Goal: Task Accomplishment & Management: Use online tool/utility

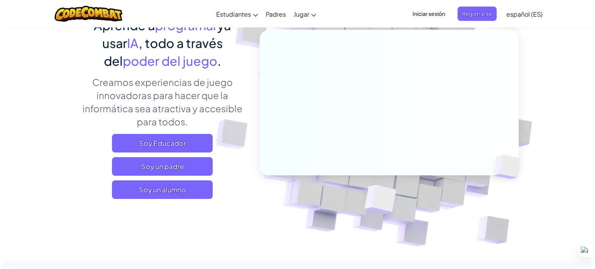
scroll to position [78, 0]
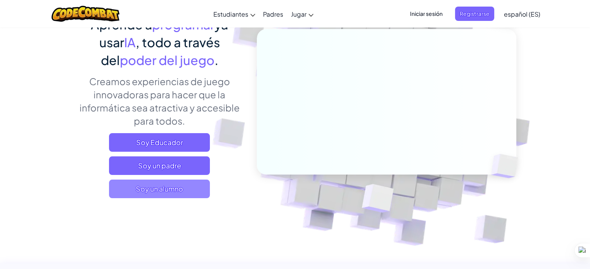
click at [134, 183] on span "Soy un alumno" at bounding box center [159, 189] width 101 height 19
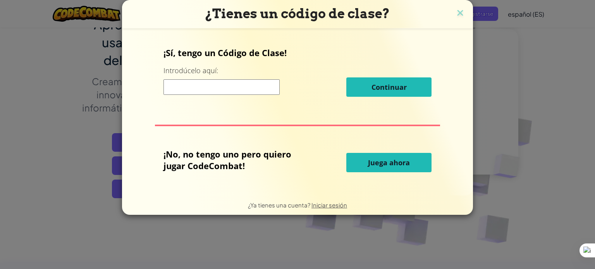
click at [353, 162] on button "Juega ahora" at bounding box center [389, 162] width 85 height 19
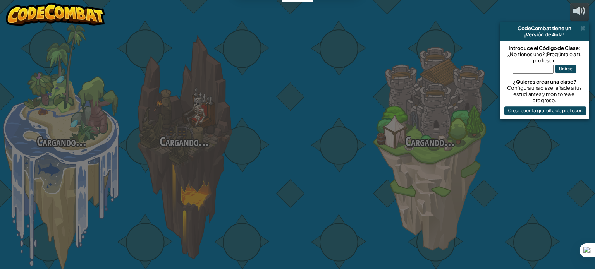
select select "es-ES"
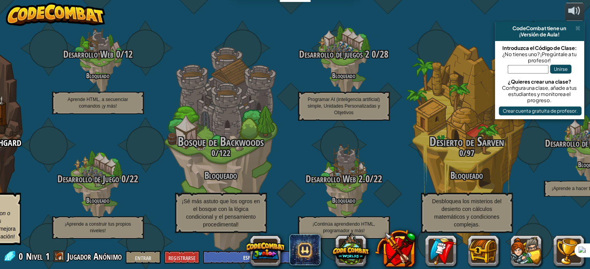
click at [576, 31] on div "¡Versión de Aula!" at bounding box center [539, 34] width 83 height 6
click at [576, 28] on span at bounding box center [577, 28] width 5 height 6
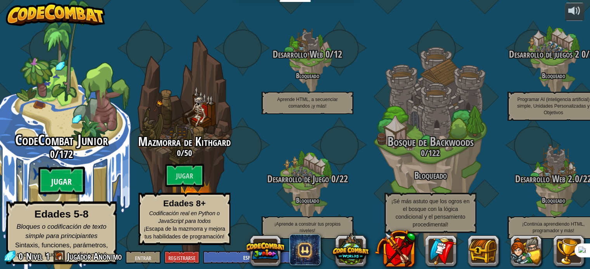
click at [72, 178] on btn "Jugar" at bounding box center [61, 181] width 47 height 28
select select "es-ES"
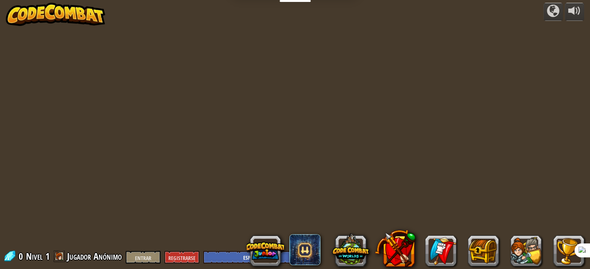
select select "es-ES"
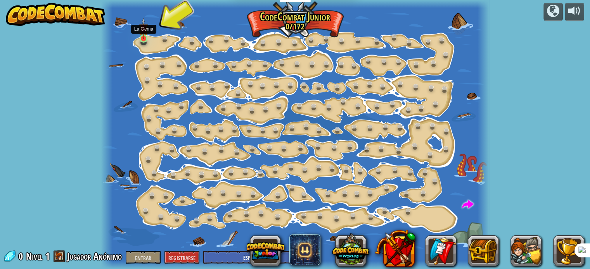
click at [141, 36] on img at bounding box center [143, 28] width 9 height 21
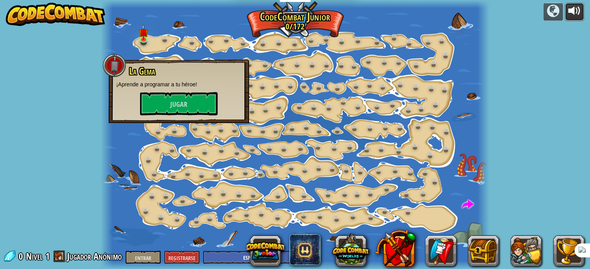
click at [571, 12] on div at bounding box center [574, 11] width 12 height 12
click at [188, 103] on button "Jugar" at bounding box center [179, 103] width 78 height 23
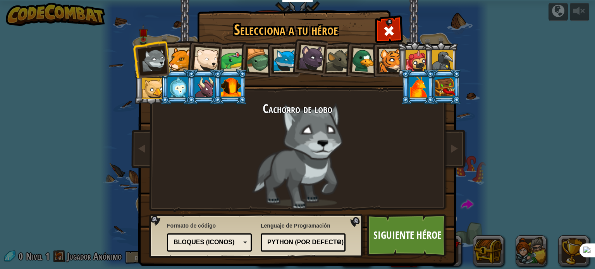
click at [174, 67] on div at bounding box center [180, 60] width 24 height 24
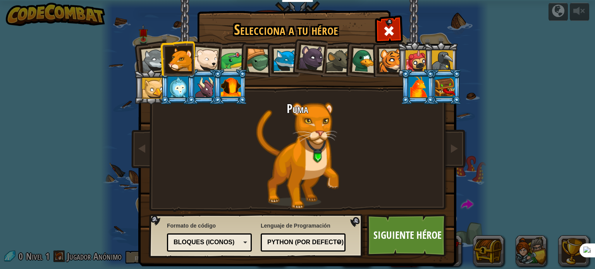
click at [164, 64] on li at bounding box center [177, 58] width 35 height 35
click at [160, 62] on li at bounding box center [177, 58] width 35 height 35
click at [147, 59] on div at bounding box center [154, 61] width 26 height 26
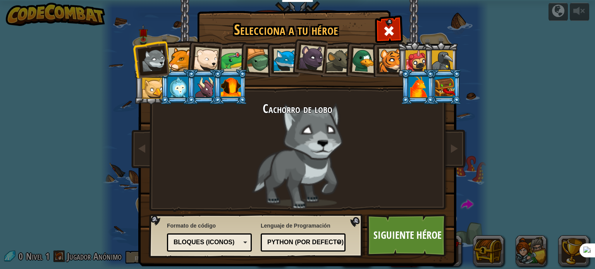
click at [384, 56] on div at bounding box center [391, 61] width 24 height 24
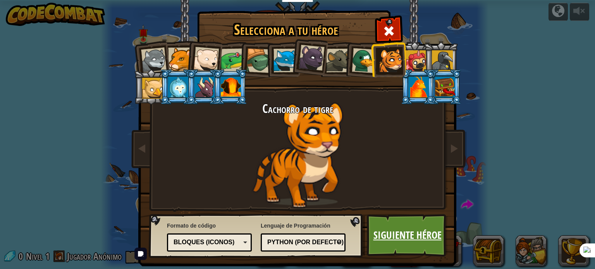
click at [407, 235] on font "Siguiente héroe" at bounding box center [408, 235] width 68 height 14
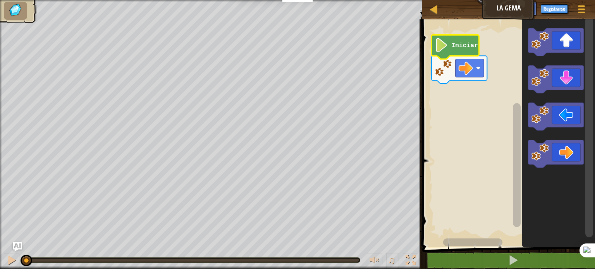
click at [445, 48] on image "Espacio de trabajo de Blockly" at bounding box center [442, 45] width 14 height 14
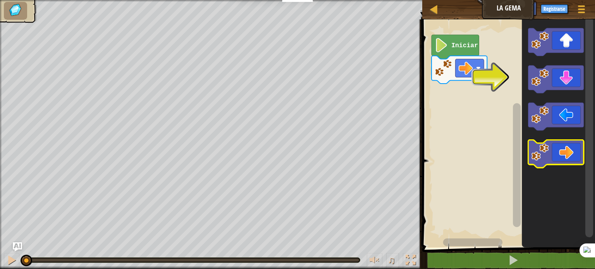
click at [578, 149] on icon "Espacio de trabajo de Blockly" at bounding box center [556, 154] width 55 height 28
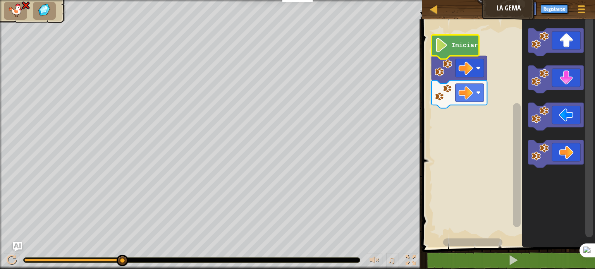
click at [454, 48] on text "Iniciar" at bounding box center [465, 45] width 27 height 7
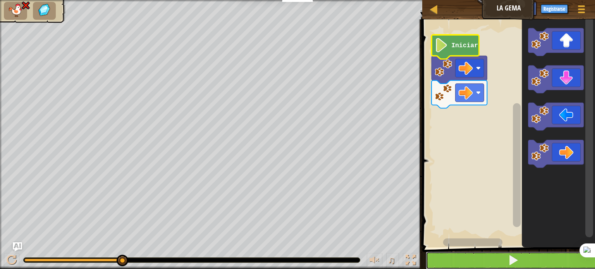
click at [519, 261] on button at bounding box center [513, 261] width 175 height 18
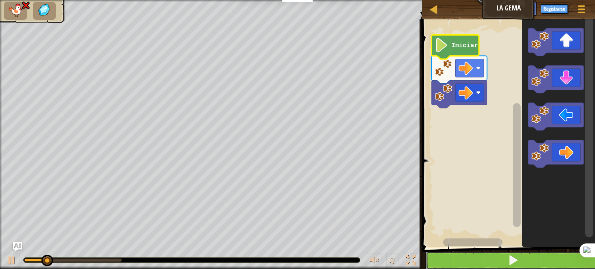
click at [519, 261] on button at bounding box center [513, 261] width 175 height 18
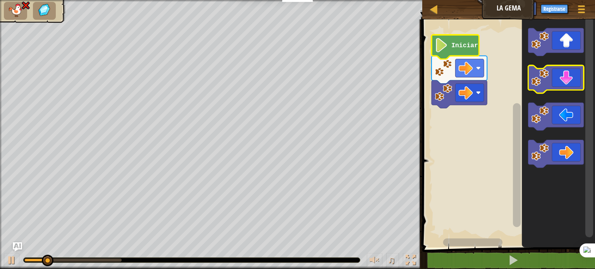
click at [573, 89] on icon "Espacio de trabajo de Blockly" at bounding box center [556, 80] width 55 height 28
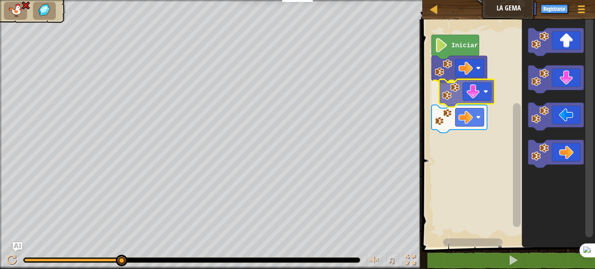
click at [471, 95] on image "Espacio de trabajo de Blockly" at bounding box center [473, 91] width 14 height 14
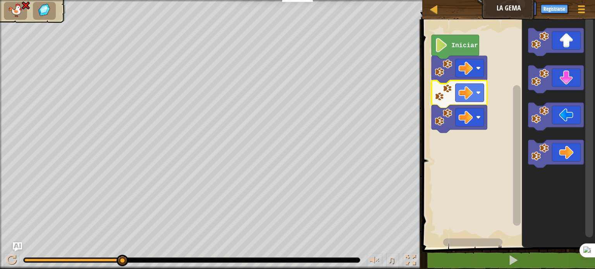
click at [447, 96] on image "Espacio de trabajo de Blockly" at bounding box center [443, 92] width 17 height 17
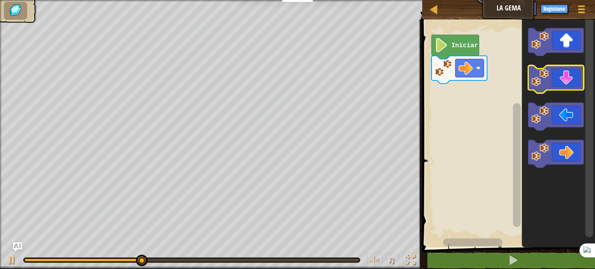
click at [557, 92] on rect "Espacio de trabajo de Blockly" at bounding box center [556, 80] width 55 height 28
click at [554, 84] on icon "Espacio de trabajo de Blockly" at bounding box center [556, 80] width 55 height 28
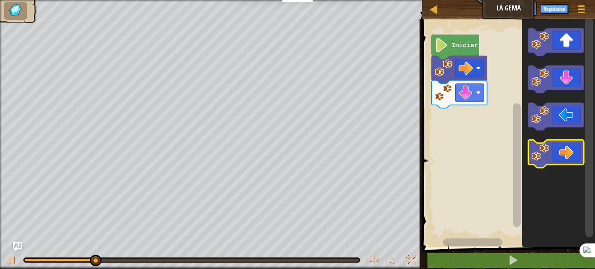
click at [554, 147] on icon "Espacio de trabajo de Blockly" at bounding box center [556, 154] width 55 height 28
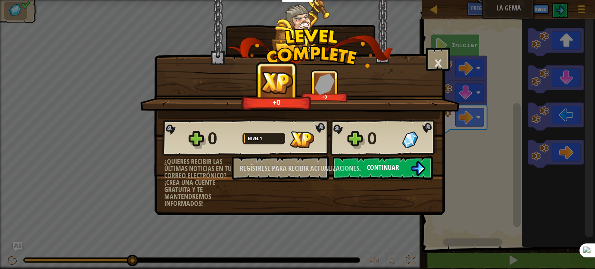
click at [393, 172] on font "Continuar" at bounding box center [383, 168] width 32 height 10
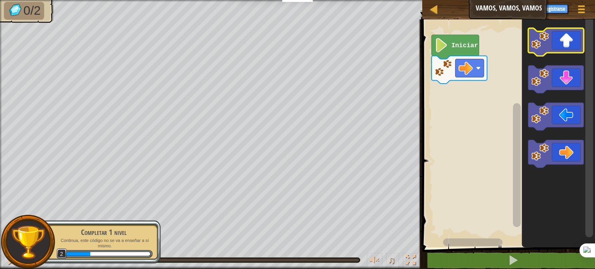
click at [553, 48] on icon "Espacio de trabajo de Blockly" at bounding box center [556, 42] width 55 height 28
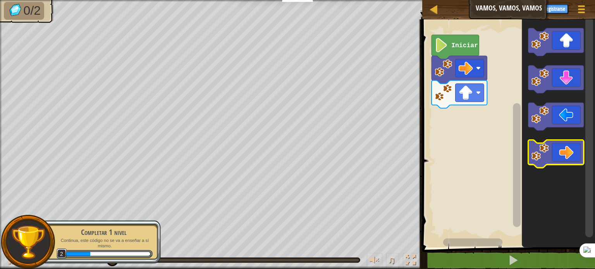
click at [562, 148] on icon "Espacio de trabajo de Blockly" at bounding box center [556, 154] width 55 height 28
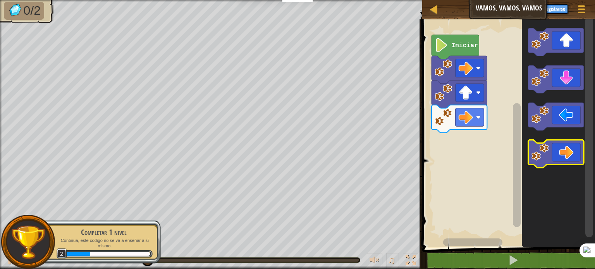
click at [562, 148] on icon "Espacio de trabajo de Blockly" at bounding box center [556, 154] width 55 height 28
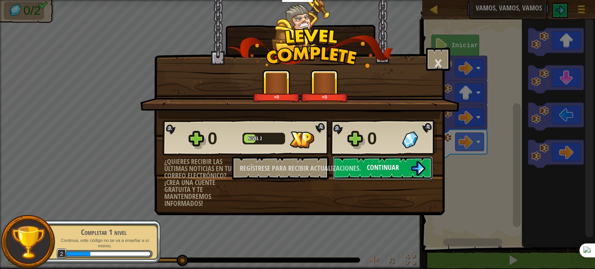
click at [409, 170] on button "Continuar" at bounding box center [383, 168] width 100 height 23
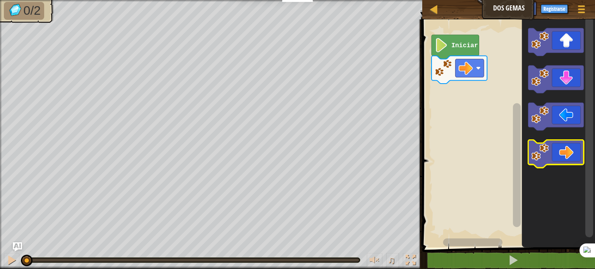
click at [541, 154] on image "Espacio de trabajo de Blockly" at bounding box center [540, 151] width 17 height 17
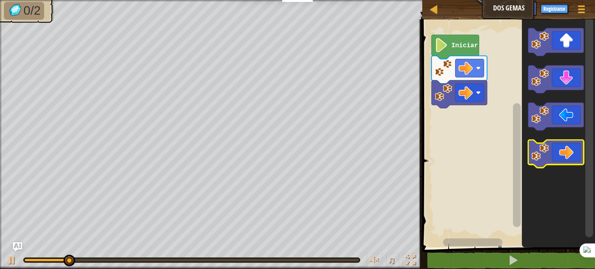
click at [541, 154] on image "Espacio de trabajo de Blockly" at bounding box center [540, 151] width 17 height 17
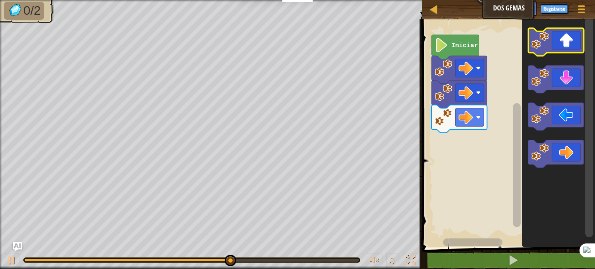
click at [544, 50] on icon "Espacio de trabajo de Blockly" at bounding box center [556, 42] width 55 height 28
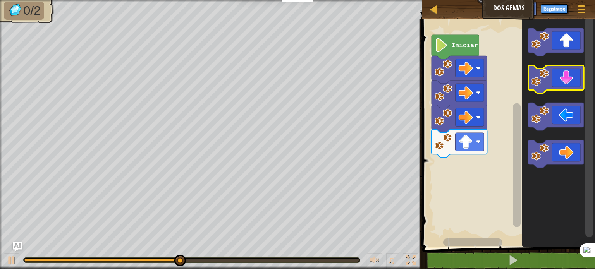
click at [552, 86] on icon "Espacio de trabajo de Blockly" at bounding box center [556, 80] width 55 height 28
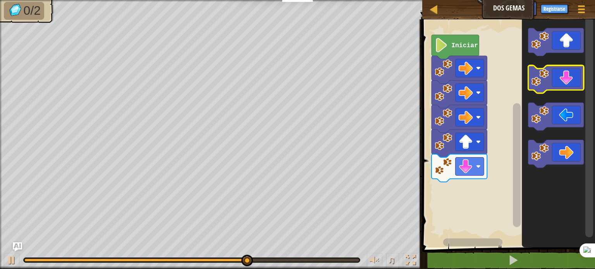
click at [552, 86] on icon "Espacio de trabajo de Blockly" at bounding box center [556, 80] width 55 height 28
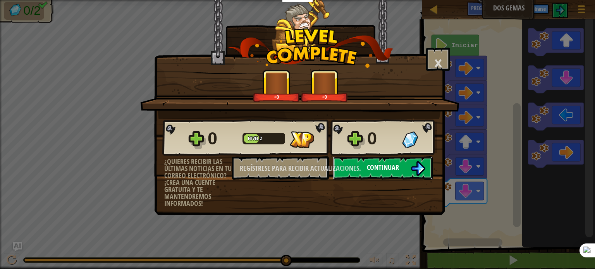
click at [417, 162] on img at bounding box center [418, 168] width 15 height 15
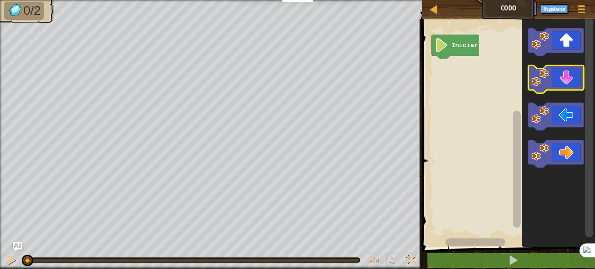
click at [569, 73] on icon "Espacio de trabajo de Blockly" at bounding box center [556, 80] width 55 height 28
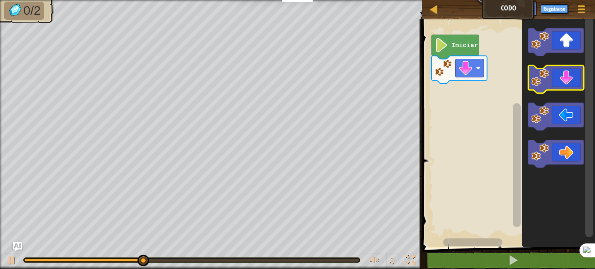
click at [569, 73] on icon "Espacio de trabajo de Blockly" at bounding box center [556, 80] width 55 height 28
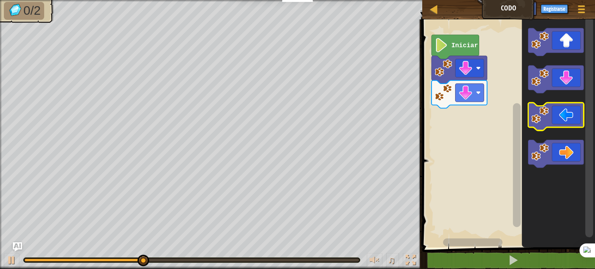
click at [563, 107] on icon "Espacio de trabajo de Blockly" at bounding box center [556, 117] width 55 height 28
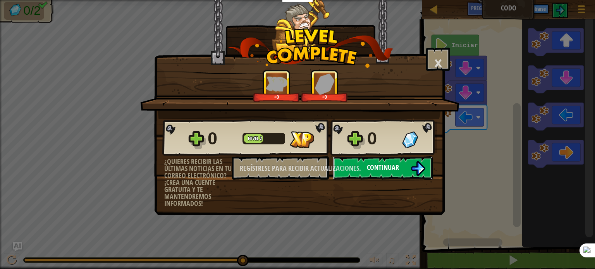
click at [366, 169] on button "Continuar" at bounding box center [383, 168] width 100 height 23
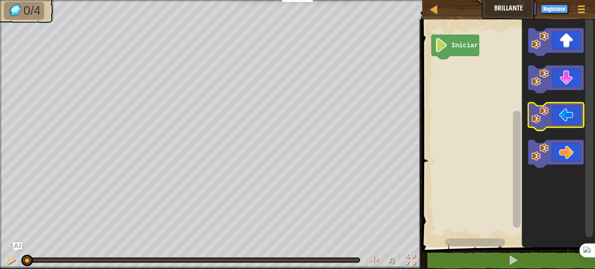
click at [545, 116] on image "Espacio de trabajo de Blockly" at bounding box center [540, 114] width 17 height 17
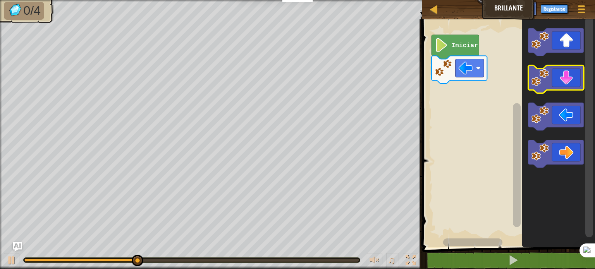
click at [538, 72] on image "Espacio de trabajo de Blockly" at bounding box center [540, 77] width 17 height 17
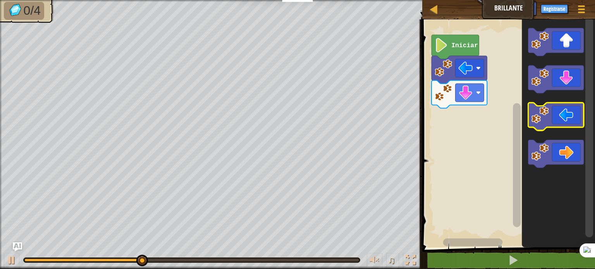
click at [544, 109] on image "Espacio de trabajo de Blockly" at bounding box center [540, 114] width 17 height 17
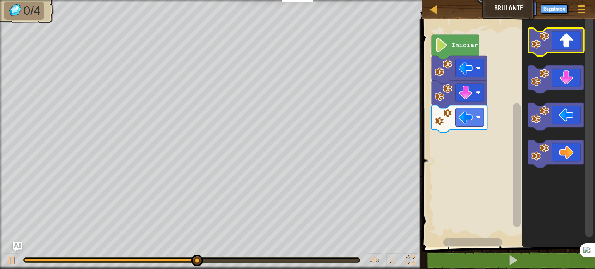
click at [551, 43] on icon "Espacio de trabajo de Blockly" at bounding box center [556, 42] width 55 height 28
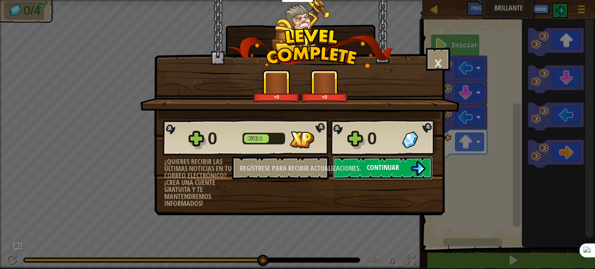
click at [400, 159] on button "Continuar" at bounding box center [383, 168] width 100 height 23
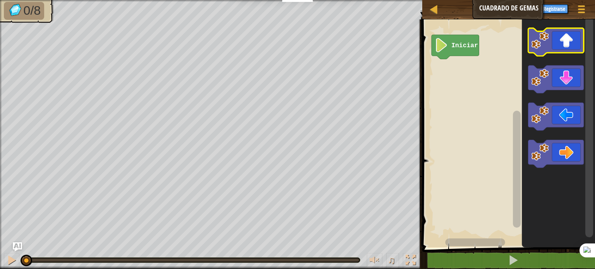
click at [536, 45] on image "Espacio de trabajo de Blockly" at bounding box center [540, 39] width 17 height 17
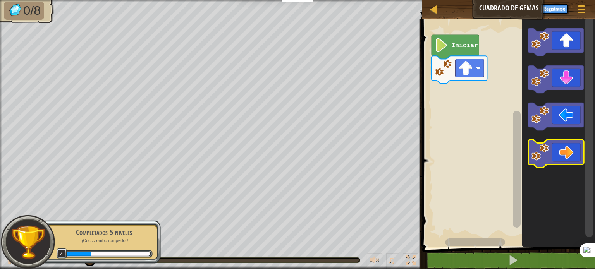
click at [567, 151] on icon "Espacio de trabajo de Blockly" at bounding box center [556, 154] width 55 height 28
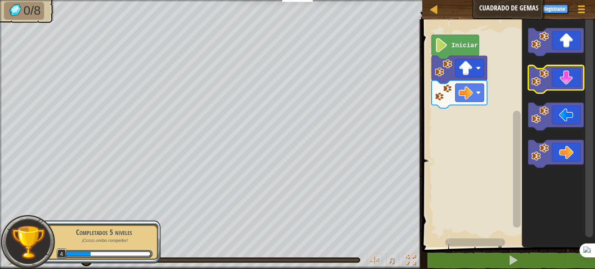
click at [566, 87] on icon "Espacio de trabajo de Blockly" at bounding box center [556, 80] width 55 height 28
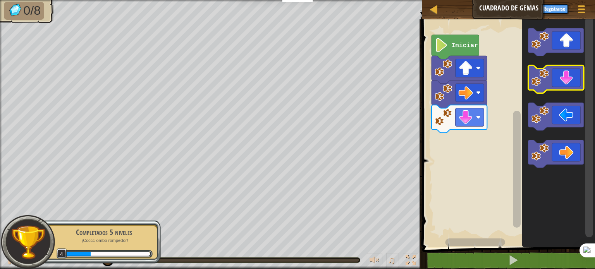
click at [566, 87] on icon "Espacio de trabajo de Blockly" at bounding box center [556, 80] width 55 height 28
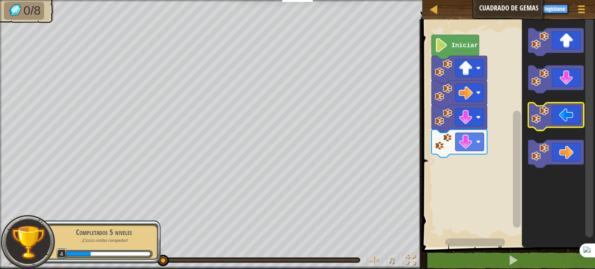
click at [552, 122] on icon "Espacio de trabajo de Blockly" at bounding box center [556, 117] width 55 height 28
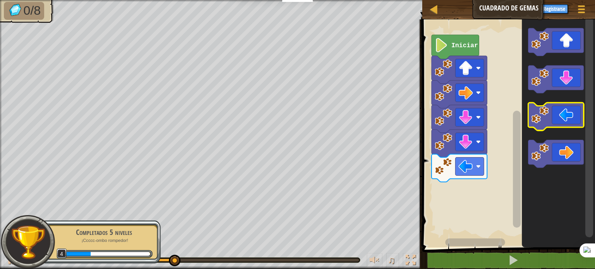
click at [552, 122] on icon "Espacio de trabajo de Blockly" at bounding box center [556, 117] width 55 height 28
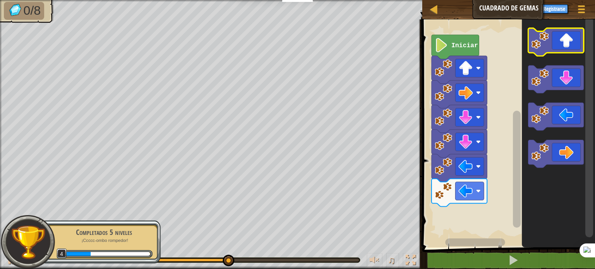
click at [559, 53] on icon "Espacio de trabajo de Blockly" at bounding box center [556, 42] width 55 height 28
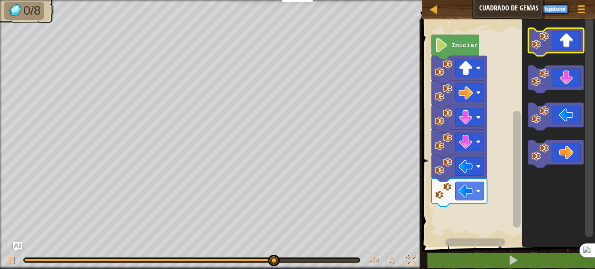
click at [559, 53] on icon "Espacio de trabajo de Blockly" at bounding box center [556, 42] width 55 height 28
click at [562, 47] on icon "Espacio de trabajo de Blockly" at bounding box center [556, 42] width 55 height 28
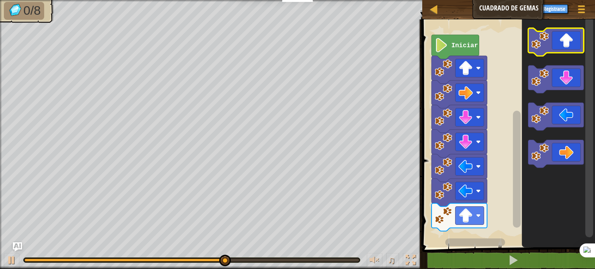
click at [566, 43] on icon "Espacio de trabajo de Blockly" at bounding box center [556, 42] width 55 height 28
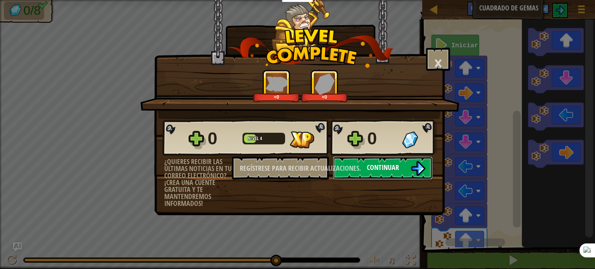
click at [417, 162] on img at bounding box center [418, 168] width 15 height 15
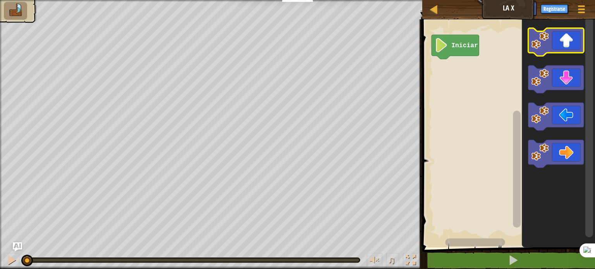
click at [548, 46] on image "Espacio de trabajo de Blockly" at bounding box center [540, 39] width 17 height 17
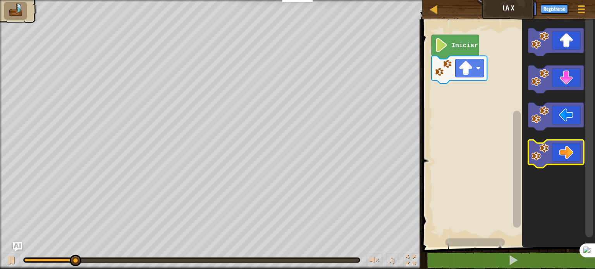
click at [566, 152] on icon "Espacio de trabajo de Blockly" at bounding box center [556, 154] width 55 height 28
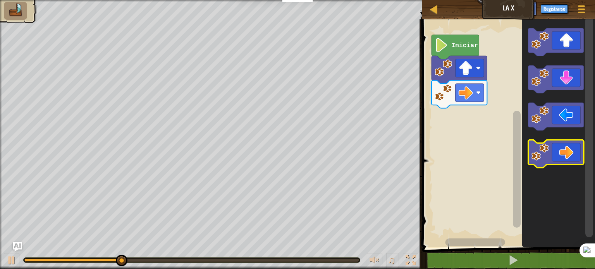
click at [566, 149] on icon "Espacio de trabajo de Blockly" at bounding box center [556, 154] width 55 height 28
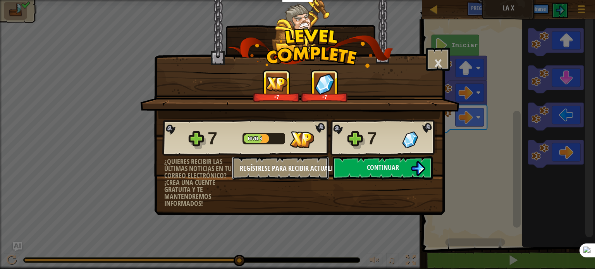
click at [357, 163] on font "Regístrese para recibir actualizaciones." at bounding box center [300, 168] width 121 height 10
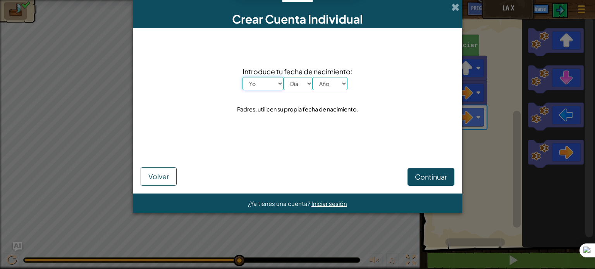
click at [268, 85] on select "Yo Enero Febrero Órdenes de marcha Abril Mayonesa Junio [PERSON_NAME] Octubre N…" at bounding box center [263, 83] width 41 height 13
select select "2"
click at [243, 77] on select "Yo Enero Febrero Órdenes de marcha Abril Mayonesa Junio [PERSON_NAME] Octubre N…" at bounding box center [263, 83] width 41 height 13
click at [302, 83] on select "Día 1 2 3 4 5 6 7 8 9 10 11 12 13 14 15 16 17 18 19 20 21 22 23 24 25 26 27 28 …" at bounding box center [298, 83] width 29 height 13
select select "2"
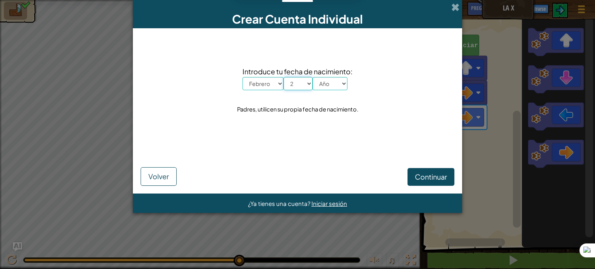
click at [284, 77] on select "Día 1 2 3 4 5 6 7 8 9 10 11 12 13 14 15 16 17 18 19 20 21 22 23 24 25 26 27 28 …" at bounding box center [298, 83] width 29 height 13
click at [317, 78] on select "Año 2025 2024 2023 2022 2021 2020 2019 2018 2017 2016 2015 2014 2013 2012 2011 …" at bounding box center [330, 83] width 35 height 13
drag, startPoint x: 341, startPoint y: 81, endPoint x: 340, endPoint y: 89, distance: 7.5
click at [341, 81] on select "Año 2025 2024 2023 2022 2021 2020 2019 2018 2017 2016 2015 2014 2013 2012 2011 …" at bounding box center [330, 83] width 35 height 13
select select "2006"
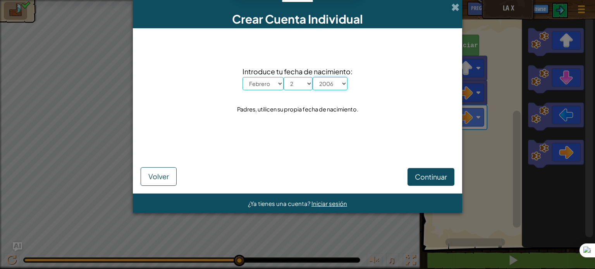
click at [313, 77] on select "Año 2025 2024 2023 2022 2021 2020 2019 2018 2017 2016 2015 2014 2013 2012 2011 …" at bounding box center [330, 83] width 35 height 13
click at [430, 175] on font "Continuar" at bounding box center [431, 176] width 32 height 9
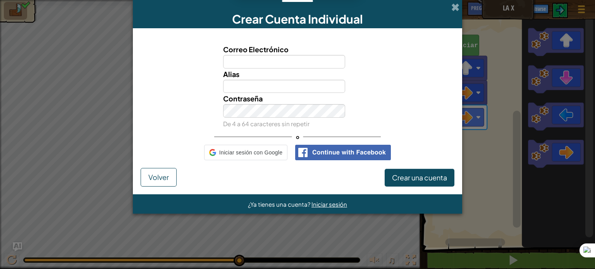
click at [329, 66] on input "Correo Electrónico" at bounding box center [284, 62] width 122 height 14
click at [252, 58] on input "Correo Electrónico" at bounding box center [284, 62] width 122 height 14
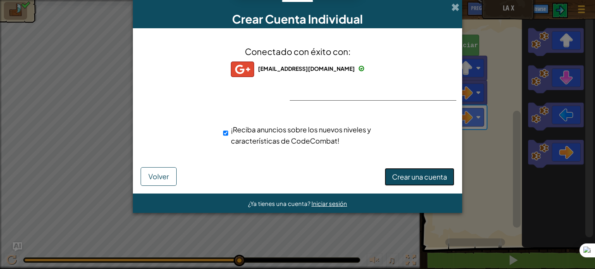
click at [431, 170] on button "Crear una cuenta" at bounding box center [420, 177] width 70 height 18
click at [426, 177] on font "Crear una cuenta" at bounding box center [419, 176] width 55 height 9
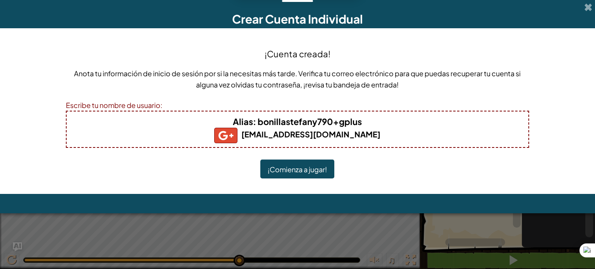
click at [294, 166] on font "¡Comienza a jugar!" at bounding box center [297, 169] width 59 height 9
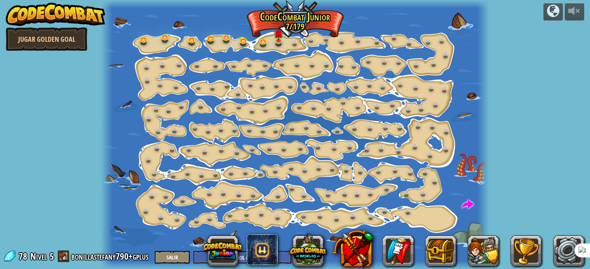
select select "es-ES"
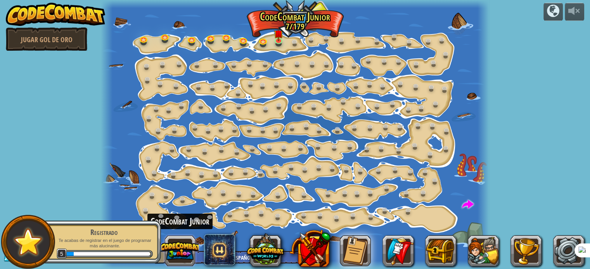
click at [173, 246] on button at bounding box center [179, 251] width 37 height 37
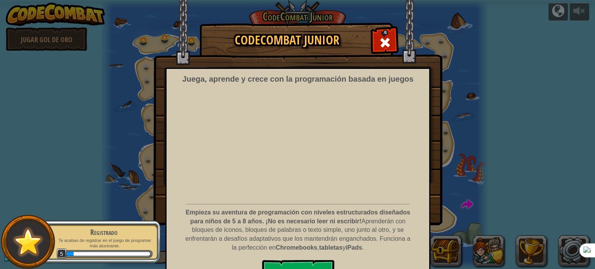
scroll to position [19, 0]
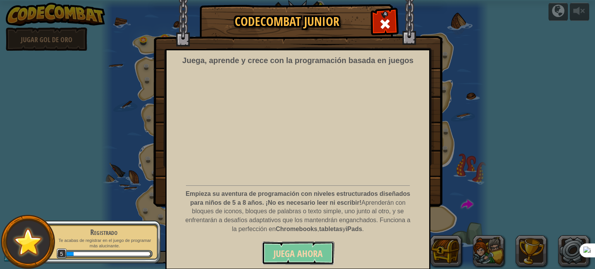
click at [321, 248] on button "Juega ahora" at bounding box center [298, 253] width 72 height 23
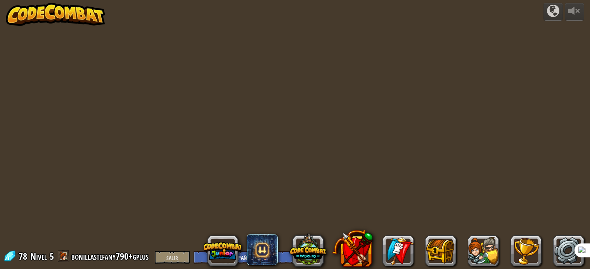
select select "es-ES"
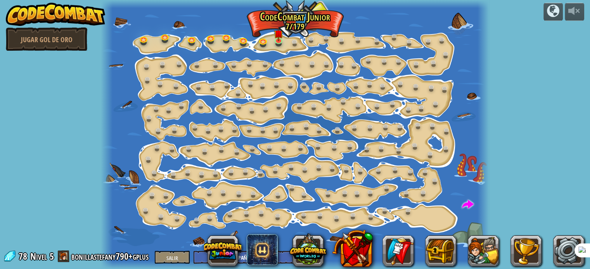
click at [294, 35] on div at bounding box center [295, 134] width 388 height 269
click at [290, 42] on link at bounding box center [296, 44] width 16 height 16
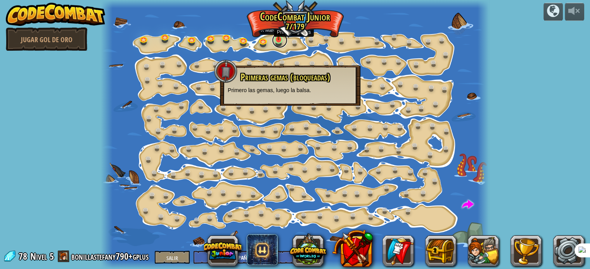
click at [279, 42] on link at bounding box center [280, 41] width 16 height 16
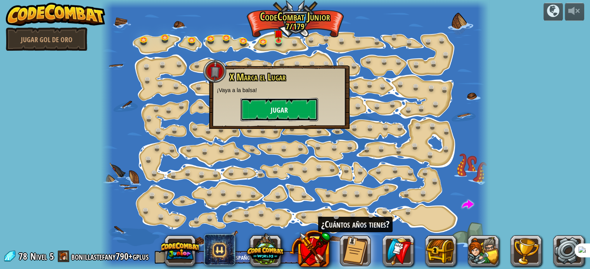
click at [274, 110] on font "Jugar" at bounding box center [279, 111] width 17 height 10
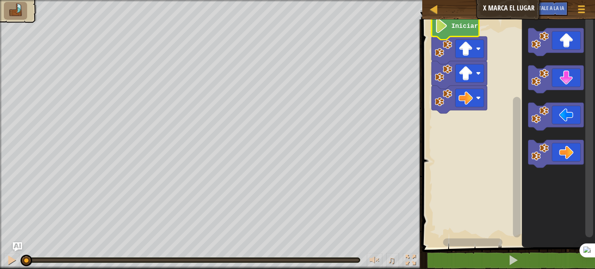
click at [457, 31] on icon "Espacio de trabajo de Blockly" at bounding box center [455, 28] width 47 height 24
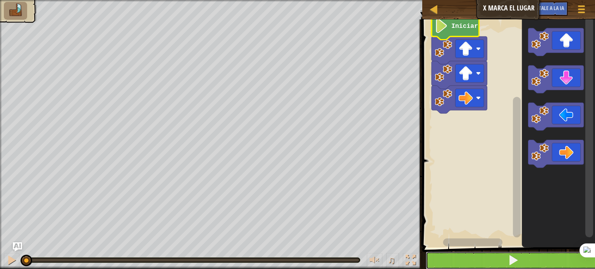
click at [496, 258] on button at bounding box center [513, 261] width 175 height 18
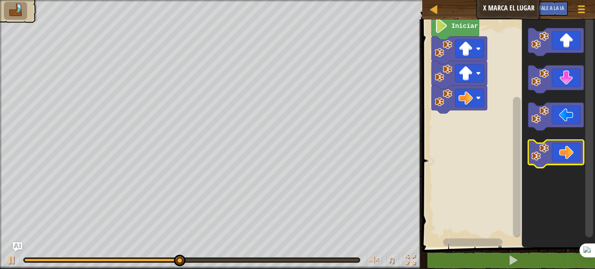
click at [547, 149] on image "Espacio de trabajo de Blockly" at bounding box center [540, 151] width 17 height 17
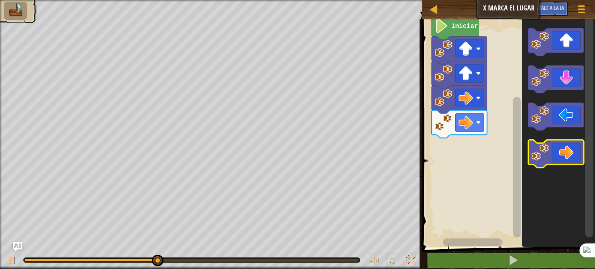
click at [547, 149] on image "Espacio de trabajo de Blockly" at bounding box center [540, 151] width 17 height 17
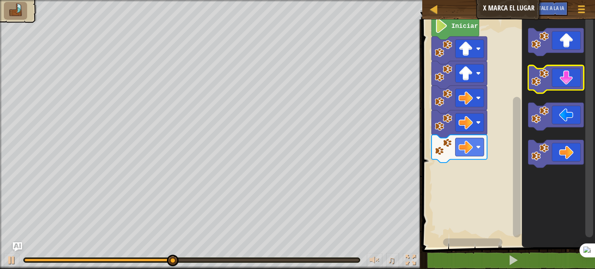
click at [572, 85] on icon "Espacio de trabajo de Blockly" at bounding box center [556, 80] width 55 height 28
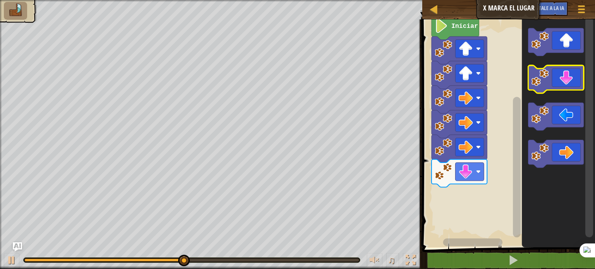
click at [572, 85] on icon "Espacio de trabajo de Blockly" at bounding box center [556, 80] width 55 height 28
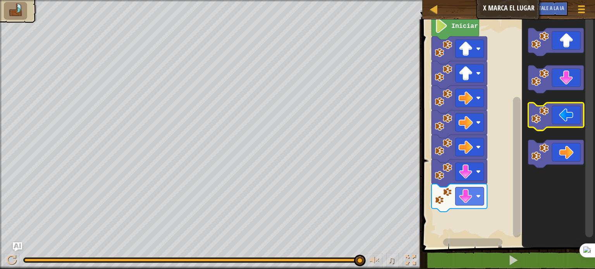
click at [552, 125] on icon "Espacio de trabajo de Blockly" at bounding box center [556, 117] width 55 height 28
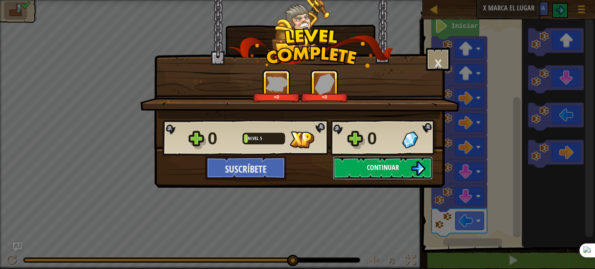
click at [391, 163] on font "Continuar" at bounding box center [383, 168] width 32 height 10
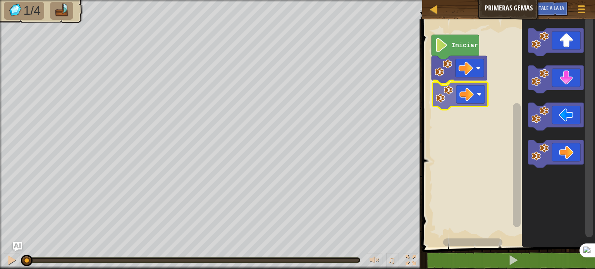
click at [478, 92] on div "Iniciar" at bounding box center [507, 132] width 175 height 232
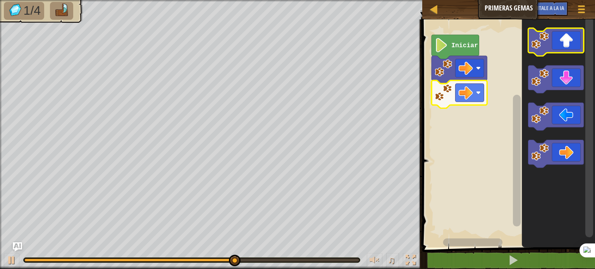
click at [552, 52] on icon "Espacio de trabajo de Blockly" at bounding box center [556, 42] width 55 height 28
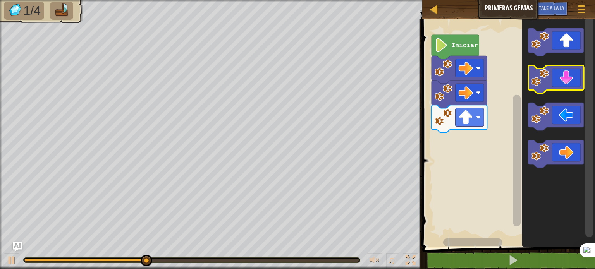
click at [554, 83] on icon "Espacio de trabajo de Blockly" at bounding box center [556, 80] width 55 height 28
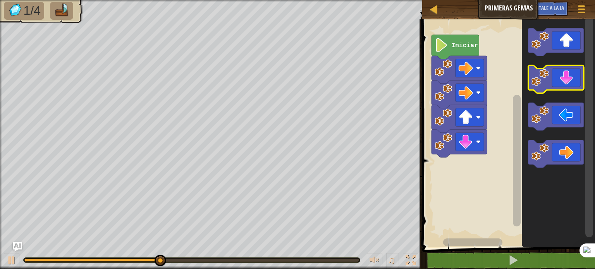
click at [554, 83] on icon "Espacio de trabajo de Blockly" at bounding box center [556, 80] width 55 height 28
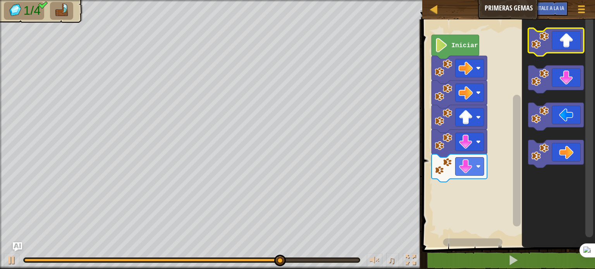
click at [548, 51] on icon "Espacio de trabajo de Blockly" at bounding box center [556, 42] width 55 height 28
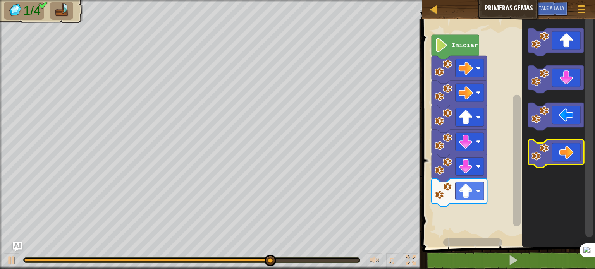
click at [571, 144] on icon "Espacio de trabajo de Blockly" at bounding box center [556, 154] width 55 height 28
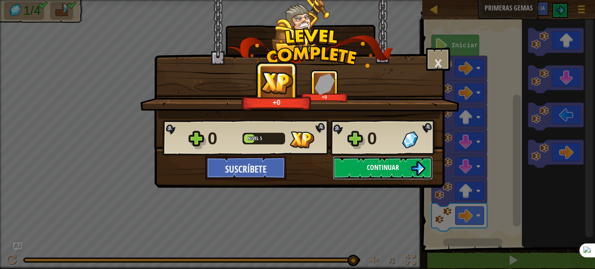
click at [355, 165] on button "Continuar" at bounding box center [383, 168] width 100 height 23
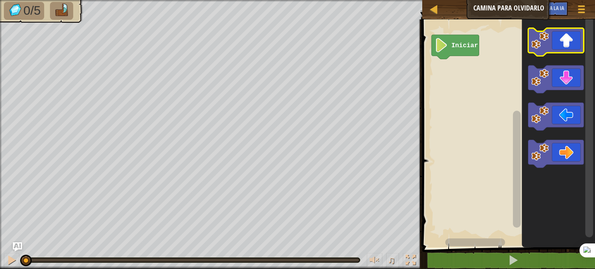
click at [564, 43] on icon "Espacio de trabajo de Blockly" at bounding box center [556, 42] width 55 height 28
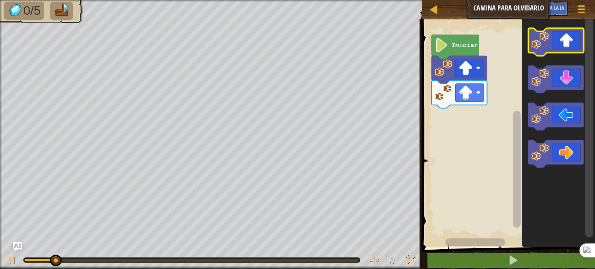
click at [564, 43] on icon "Espacio de trabajo de Blockly" at bounding box center [556, 42] width 55 height 28
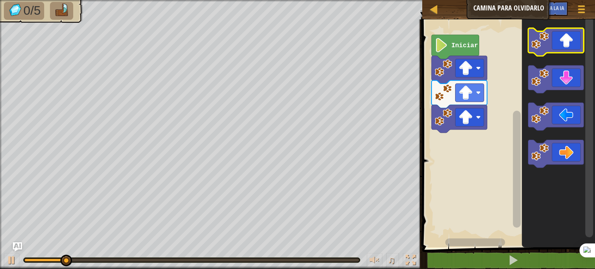
click at [564, 43] on icon "Espacio de trabajo de Blockly" at bounding box center [556, 42] width 55 height 28
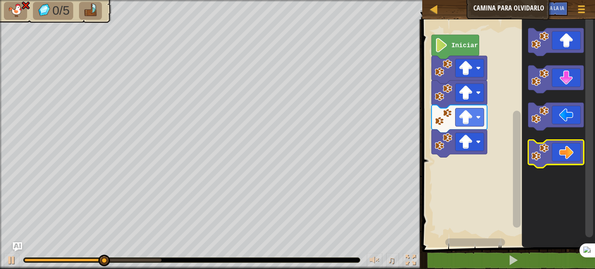
click at [557, 150] on icon "Espacio de trabajo de Blockly" at bounding box center [556, 154] width 55 height 28
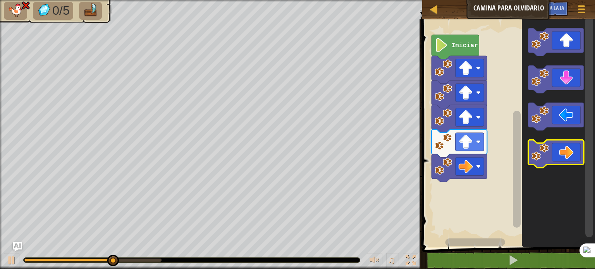
click at [557, 150] on icon "Espacio de trabajo de Blockly" at bounding box center [556, 154] width 55 height 28
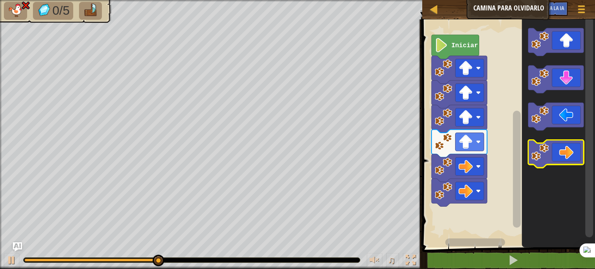
click at [557, 150] on icon "Espacio de trabajo de Blockly" at bounding box center [556, 154] width 55 height 28
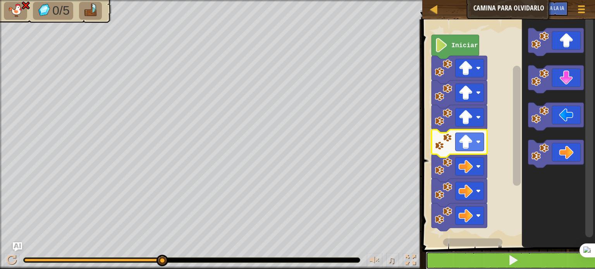
click at [456, 269] on button at bounding box center [513, 261] width 175 height 18
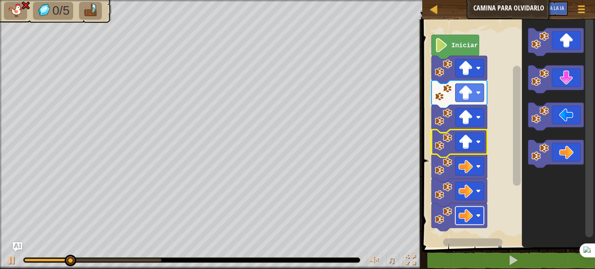
click at [474, 213] on rect "Espacio de trabajo de Blockly" at bounding box center [470, 216] width 29 height 18
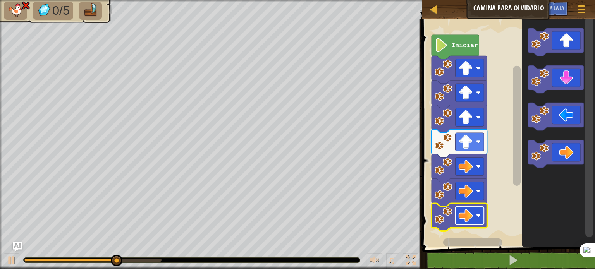
click at [474, 213] on rect "Espacio de trabajo de Blockly" at bounding box center [470, 216] width 29 height 18
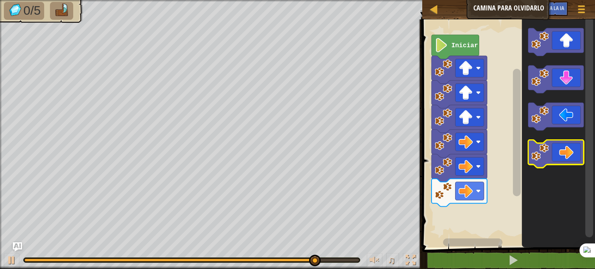
click at [540, 145] on image "Espacio de trabajo de Blockly" at bounding box center [540, 151] width 17 height 17
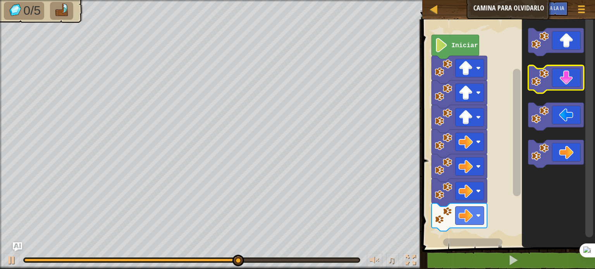
click at [566, 77] on icon "Espacio de trabajo de Blockly" at bounding box center [556, 80] width 55 height 28
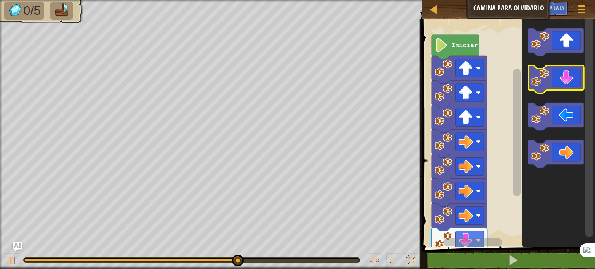
click at [566, 77] on icon "Espacio de trabajo de Blockly" at bounding box center [556, 80] width 55 height 28
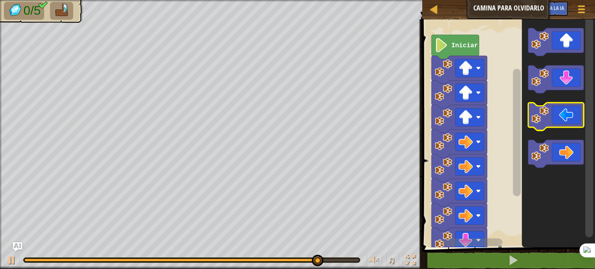
click at [547, 122] on image "Espacio de trabajo de Blockly" at bounding box center [540, 114] width 17 height 17
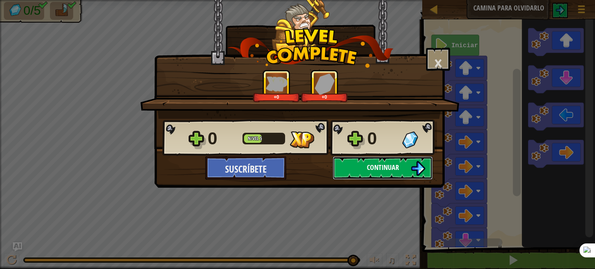
click at [371, 167] on font "Continuar" at bounding box center [383, 168] width 32 height 10
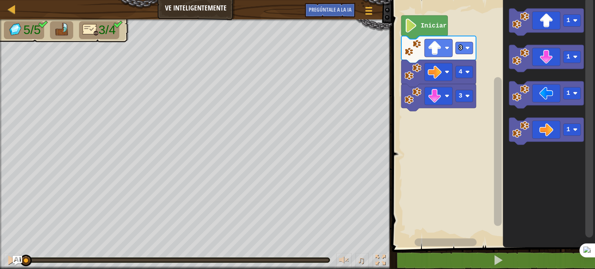
click at [1, 8] on div "Mapa Ve inteligentemente Menú del Juego Pregúntale a la IA" at bounding box center [196, 9] width 392 height 19
click at [8, 6] on div at bounding box center [12, 9] width 10 height 10
select select "es-ES"
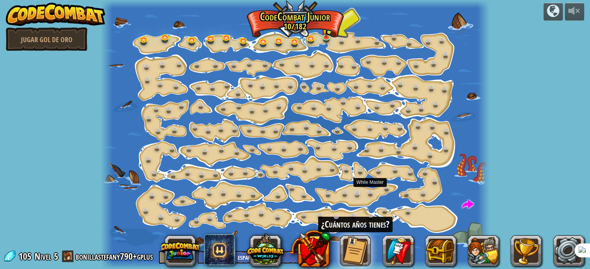
drag, startPoint x: 371, startPoint y: 195, endPoint x: 363, endPoint y: 192, distance: 8.6
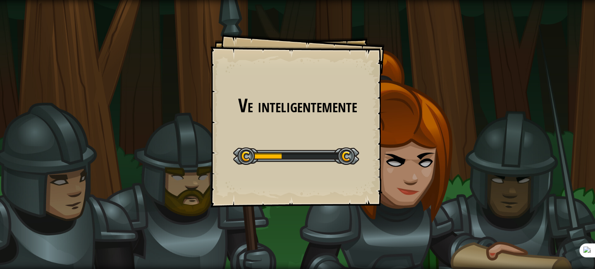
drag, startPoint x: 225, startPoint y: 94, endPoint x: 198, endPoint y: 34, distance: 65.9
